Goal: Task Accomplishment & Management: Use online tool/utility

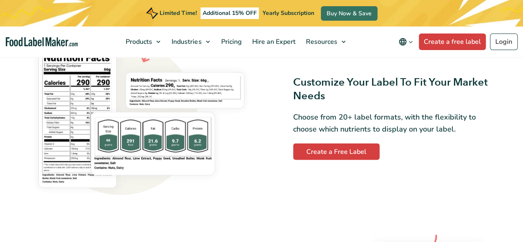
scroll to position [629, 0]
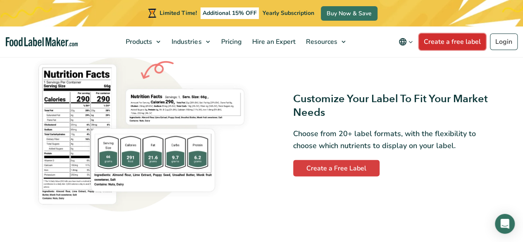
click at [454, 45] on link "Create a free label" at bounding box center [452, 41] width 67 height 17
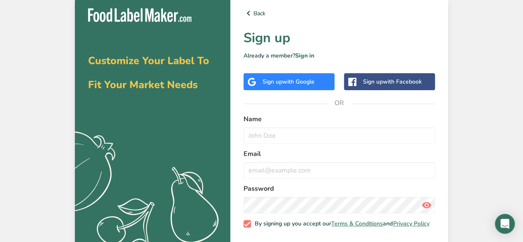
click at [60, 50] on div "Customize Your Label To Fit Your Market Needs .a{fill:#f5f3ed;} Back Sign up Al…" at bounding box center [261, 134] width 523 height 268
